Goal: Task Accomplishment & Management: Use online tool/utility

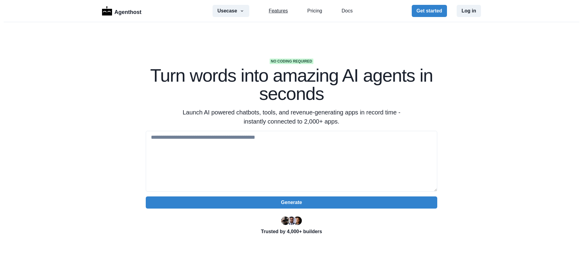
click at [276, 9] on link "Features" at bounding box center [278, 10] width 19 height 7
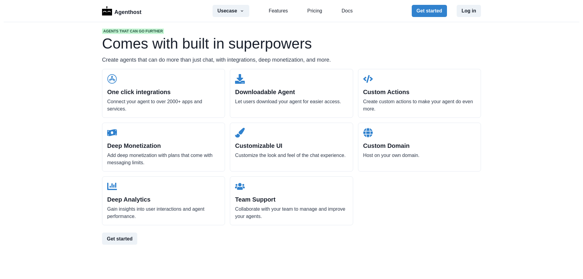
scroll to position [611, 0]
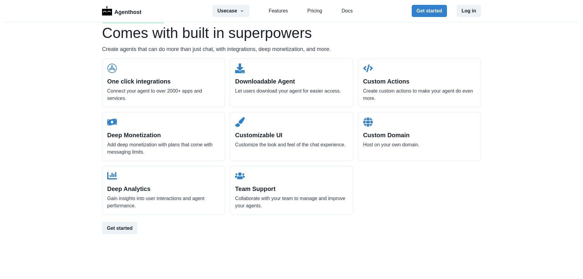
click at [146, 78] on h2 "One click integrations" at bounding box center [163, 81] width 113 height 7
click at [136, 89] on p "Connect your agent to over 2000+ apps and services." at bounding box center [163, 94] width 113 height 15
click at [135, 89] on p "Connect your agent to over 2000+ apps and services." at bounding box center [163, 94] width 113 height 15
click at [135, 91] on p "Connect your agent to over 2000+ apps and services." at bounding box center [163, 94] width 113 height 15
click at [136, 91] on p "Connect your agent to over 2000+ apps and services." at bounding box center [163, 94] width 113 height 15
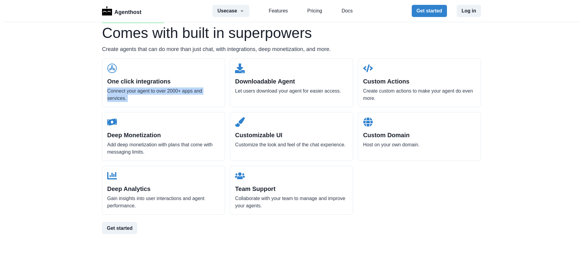
click at [136, 90] on p "Connect your agent to over 2000+ apps and services." at bounding box center [163, 94] width 113 height 15
click at [257, 75] on div "Downloadable Agent Let users download your agent for easier access." at bounding box center [291, 82] width 123 height 49
click at [257, 85] on h2 "Downloadable Agent" at bounding box center [291, 81] width 113 height 7
click at [258, 78] on h2 "Downloadable Agent" at bounding box center [291, 81] width 113 height 7
click at [430, 10] on button "Get started" at bounding box center [429, 11] width 35 height 12
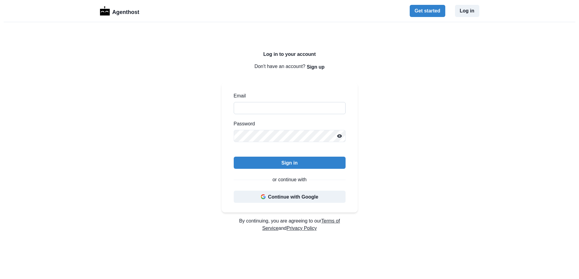
click at [266, 107] on input "Email" at bounding box center [290, 108] width 112 height 12
click at [279, 201] on button "Continue with Google" at bounding box center [290, 197] width 112 height 12
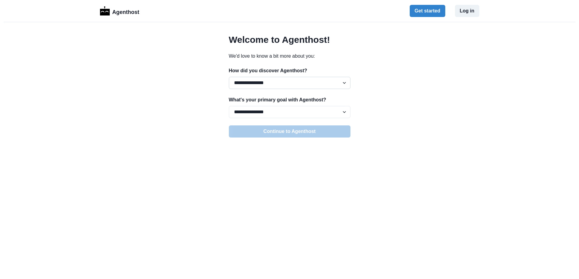
click at [280, 78] on select "**********" at bounding box center [290, 83] width 122 height 12
select select "********"
click at [229, 77] on select "**********" at bounding box center [290, 83] width 122 height 12
drag, startPoint x: 279, startPoint y: 113, endPoint x: 279, endPoint y: 117, distance: 4.3
click at [279, 113] on select "**********" at bounding box center [290, 112] width 122 height 12
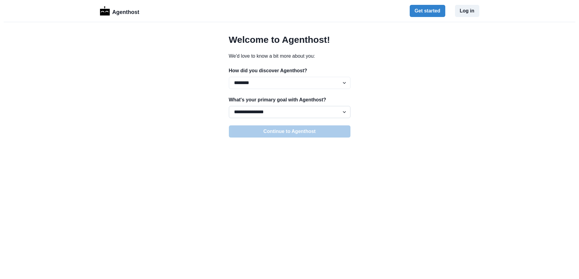
select select "**********"
click at [229, 106] on select "**********" at bounding box center [290, 112] width 122 height 12
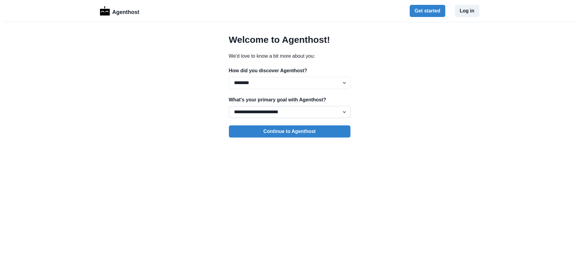
drag, startPoint x: 278, startPoint y: 113, endPoint x: 280, endPoint y: 116, distance: 3.4
click at [278, 113] on select "**********" at bounding box center [290, 112] width 122 height 12
click at [229, 106] on select "**********" at bounding box center [290, 112] width 122 height 12
click at [282, 133] on button "Continue to Agenthost" at bounding box center [290, 131] width 122 height 12
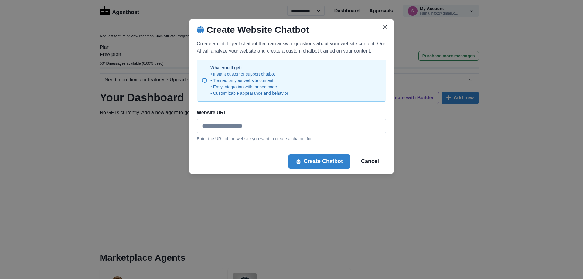
click at [281, 122] on input "Website URL" at bounding box center [292, 126] width 190 height 15
paste input "**********"
type input "**********"
click at [328, 159] on button "Create Chatbot" at bounding box center [320, 161] width 62 height 15
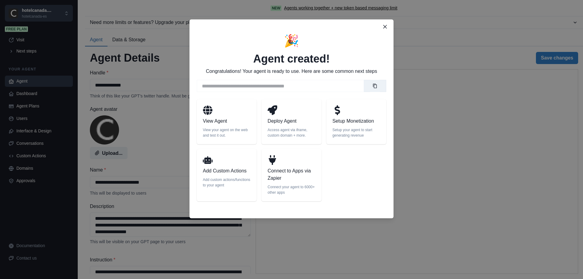
select select "********"
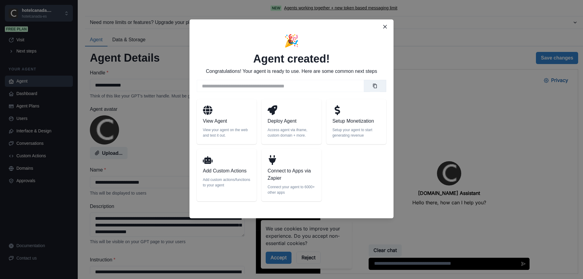
click at [281, 116] on div at bounding box center [292, 111] width 48 height 12
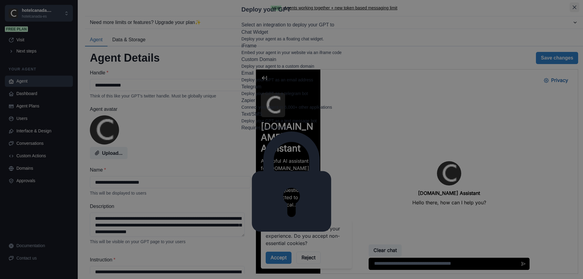
click at [570, 12] on button "Close" at bounding box center [575, 7] width 10 height 10
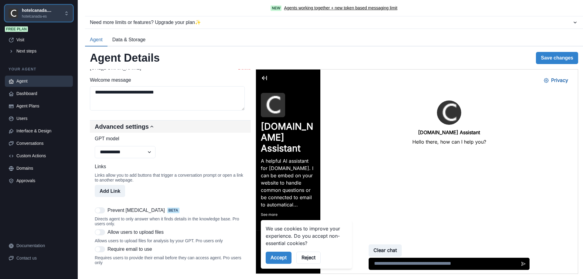
scroll to position [425, 0]
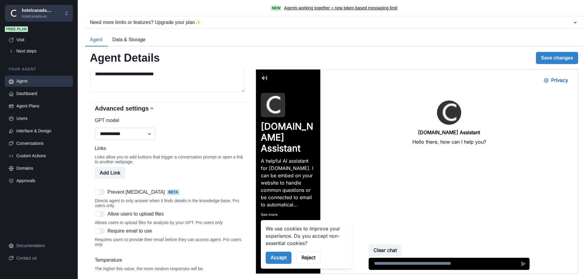
drag, startPoint x: 150, startPoint y: 135, endPoint x: 145, endPoint y: 140, distance: 6.9
click at [150, 135] on select "**********" at bounding box center [125, 134] width 61 height 12
click at [182, 140] on div "**********" at bounding box center [170, 128] width 151 height 23
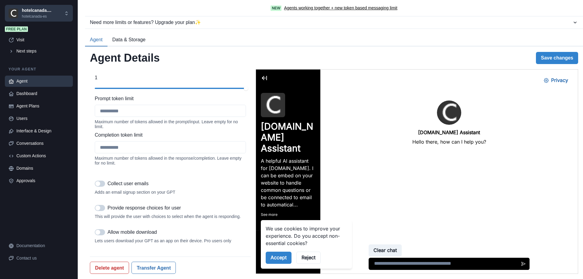
scroll to position [695, 0]
click at [153, 267] on button "Transfer Agent" at bounding box center [154, 268] width 44 height 12
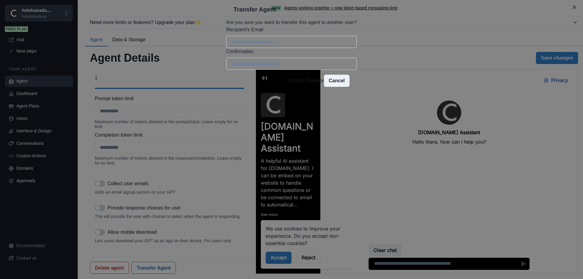
click at [340, 87] on button "Cancel" at bounding box center [337, 81] width 26 height 12
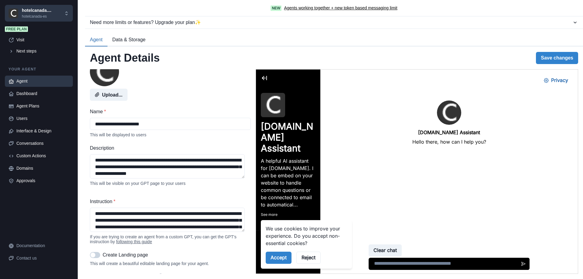
scroll to position [0, 0]
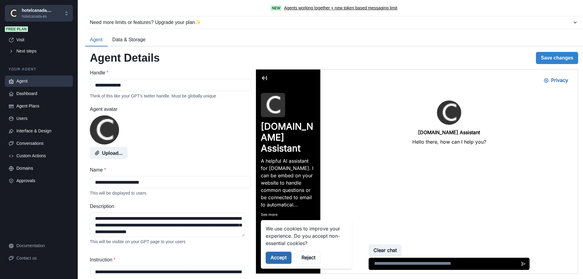
click at [276, 259] on button "Accept" at bounding box center [279, 258] width 26 height 12
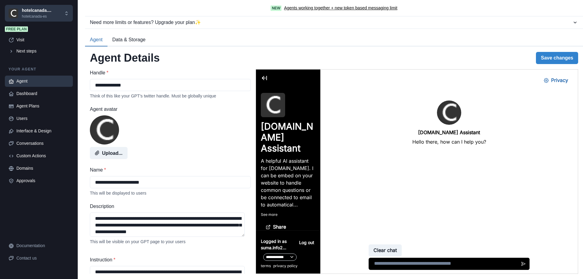
click at [459, 265] on textarea at bounding box center [449, 264] width 161 height 12
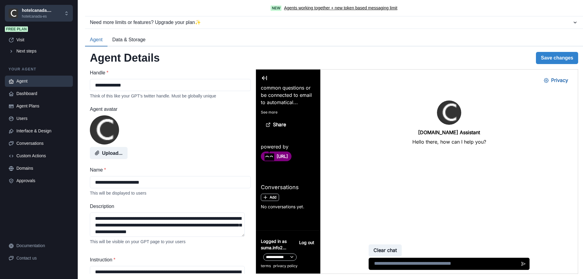
scroll to position [104, 0]
type textarea "*"
type textarea "**********"
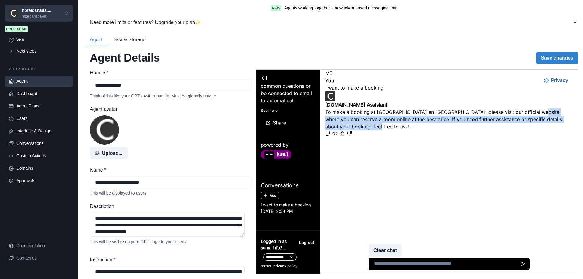
drag, startPoint x: 353, startPoint y: 127, endPoint x: 530, endPoint y: 139, distance: 177.5
click at [530, 130] on p "To make a booking at [GEOGRAPHIC_DATA] en [GEOGRAPHIC_DATA], please visit our o…" at bounding box center [449, 119] width 248 height 22
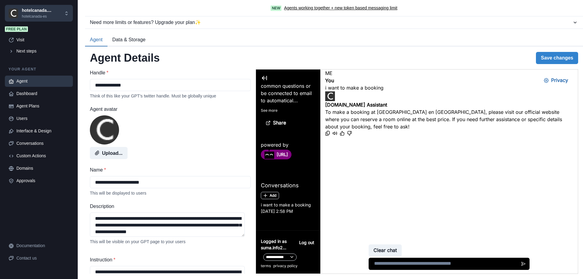
click at [471, 194] on div at bounding box center [450, 168] width 258 height 61
click at [435, 269] on textarea at bounding box center [448, 264] width 159 height 12
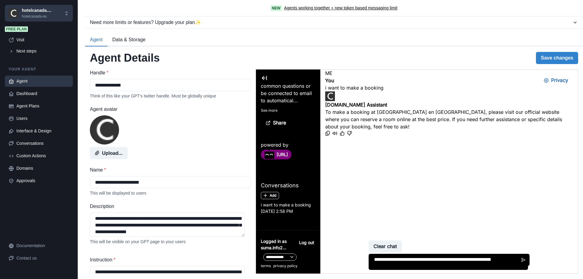
scroll to position [1, 0]
type textarea "**********"
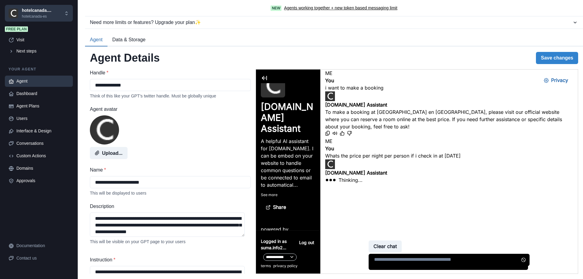
scroll to position [30, 0]
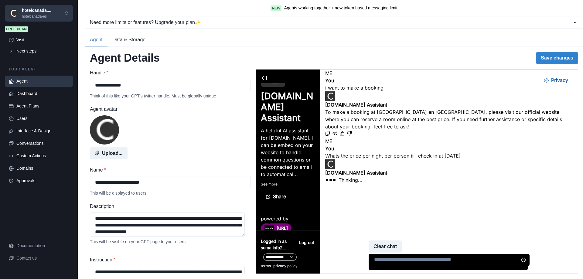
click at [266, 180] on div "[DOMAIN_NAME] Assistant A helpful AI assistant for [DOMAIN_NAME]. I can be embe…" at bounding box center [288, 133] width 55 height 140
click at [267, 182] on p "See more" at bounding box center [288, 184] width 55 height 5
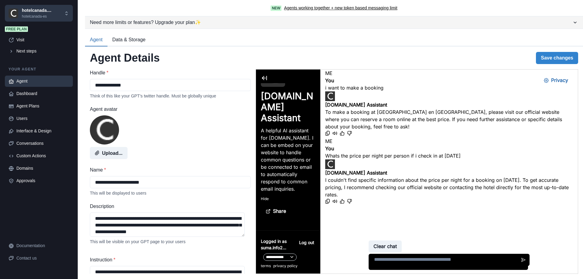
scroll to position [36, 0]
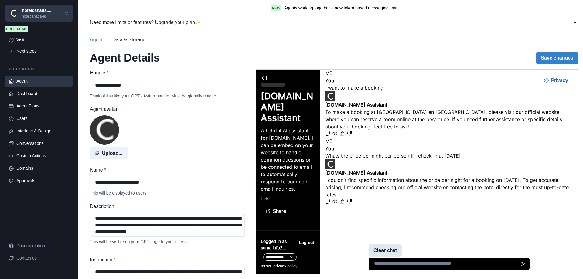
click at [386, 246] on button "Clear chat" at bounding box center [385, 251] width 33 height 12
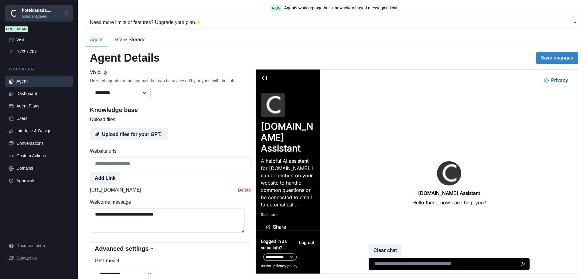
scroll to position [334, 0]
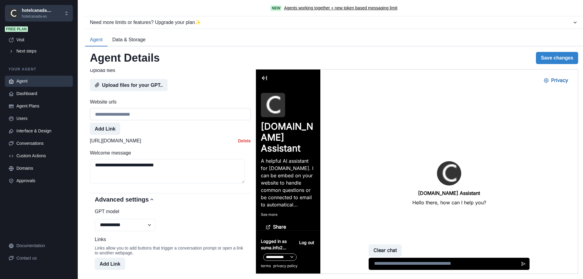
click at [155, 120] on input "Website urls" at bounding box center [170, 114] width 161 height 12
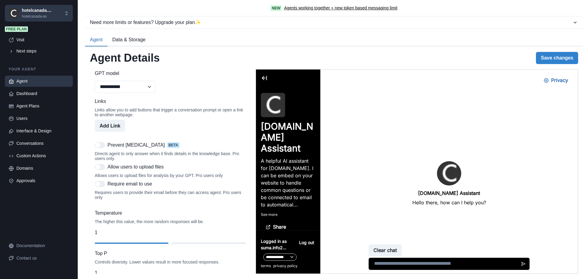
scroll to position [473, 0]
click at [112, 127] on div "Links Links allow you to add buttons that trigger a conversation prompt or open…" at bounding box center [170, 114] width 151 height 34
click at [112, 130] on button "Add Link" at bounding box center [110, 125] width 30 height 12
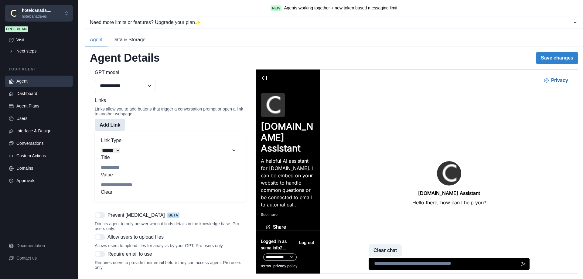
click at [122, 131] on button "Add Link" at bounding box center [110, 125] width 30 height 12
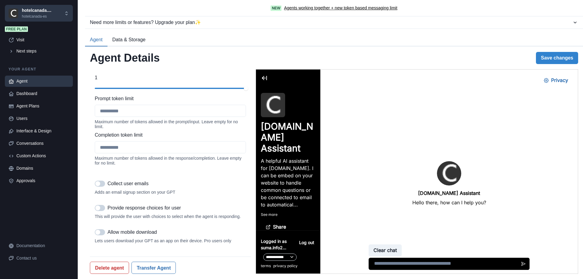
scroll to position [882, 0]
click at [13, 94] on icon at bounding box center [11, 93] width 5 height 5
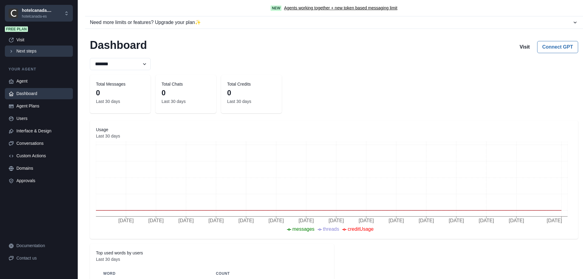
click at [54, 50] on div "Next steps" at bounding box center [42, 51] width 53 height 6
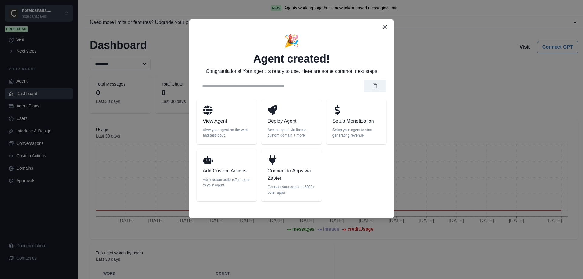
click at [295, 171] on p "Connect to Apps via Zapier" at bounding box center [292, 174] width 48 height 15
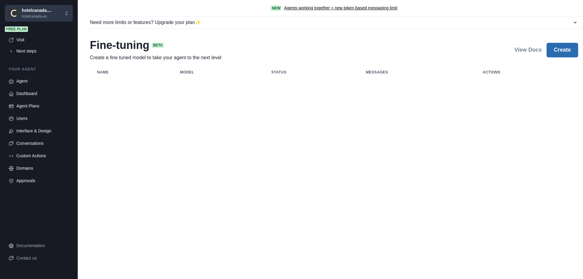
click at [564, 50] on button "Create" at bounding box center [563, 50] width 32 height 15
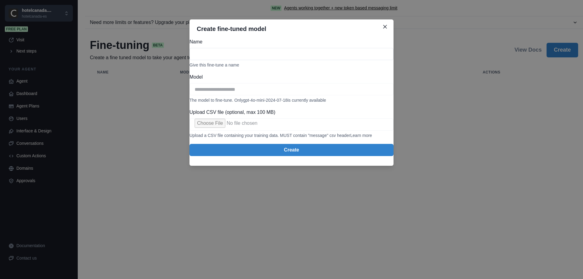
click at [238, 63] on div "Name Give this fine-tune a name" at bounding box center [292, 52] width 204 height 29
click at [388, 23] on button "Close" at bounding box center [385, 27] width 10 height 10
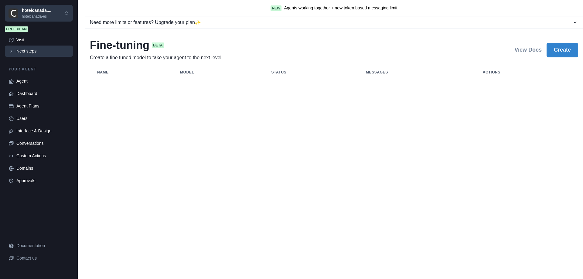
click at [43, 48] on link "Next steps" at bounding box center [39, 51] width 68 height 11
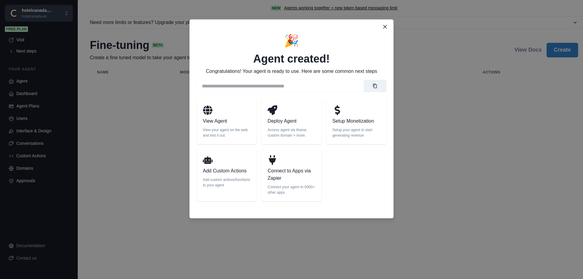
click at [283, 176] on p "Connect to Apps via Zapier" at bounding box center [292, 174] width 48 height 15
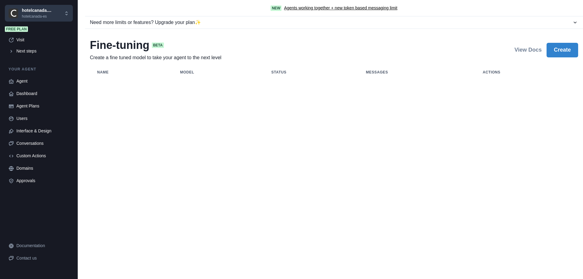
drag, startPoint x: 112, startPoint y: 68, endPoint x: 112, endPoint y: 64, distance: 4.0
click at [112, 67] on th "name" at bounding box center [131, 72] width 83 height 12
click at [22, 56] on link "Next steps" at bounding box center [39, 51] width 68 height 11
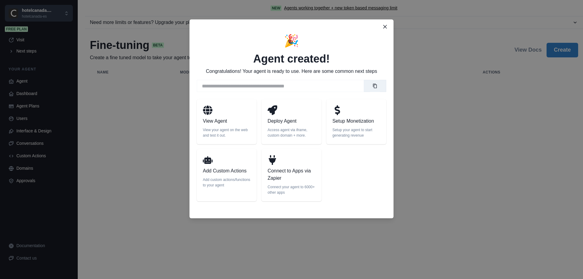
drag, startPoint x: 184, startPoint y: 137, endPoint x: 240, endPoint y: 195, distance: 80.8
drag, startPoint x: 240, startPoint y: 195, endPoint x: 205, endPoint y: 173, distance: 40.8
click at [205, 173] on p "Add Custom Actions" at bounding box center [227, 170] width 48 height 7
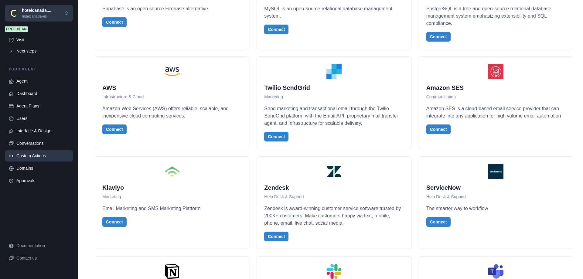
scroll to position [0, 0]
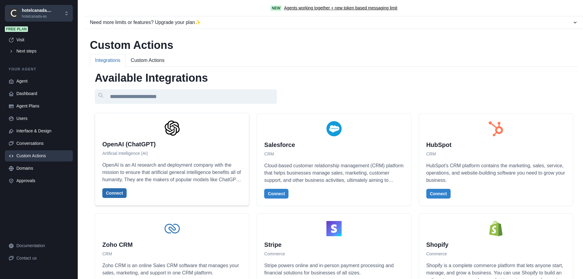
click at [110, 196] on button "Connect" at bounding box center [114, 193] width 24 height 10
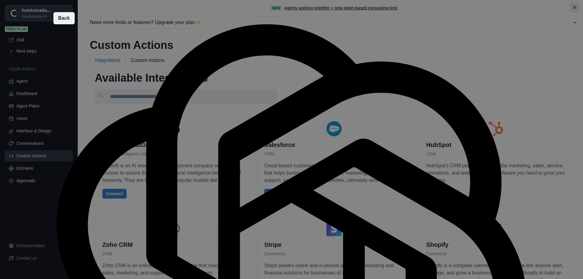
click at [570, 12] on button "Close" at bounding box center [575, 7] width 10 height 10
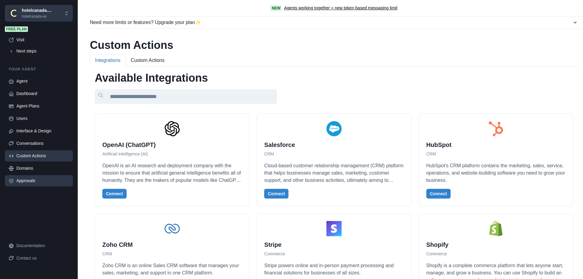
click at [50, 176] on link "Approvals" at bounding box center [39, 180] width 68 height 11
